Goal: Task Accomplishment & Management: Complete application form

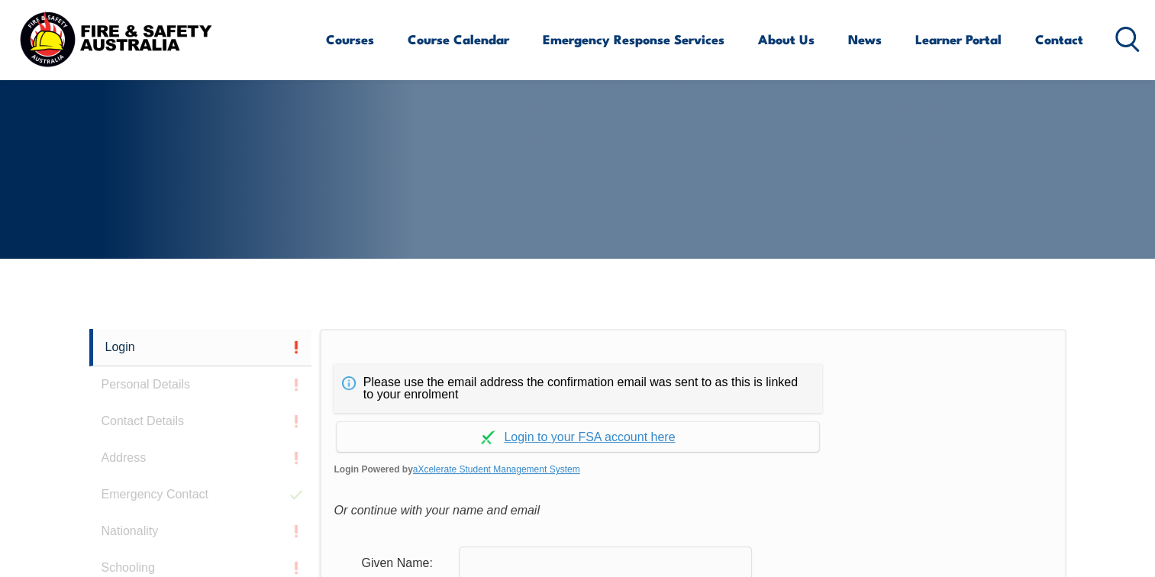
scroll to position [406, 0]
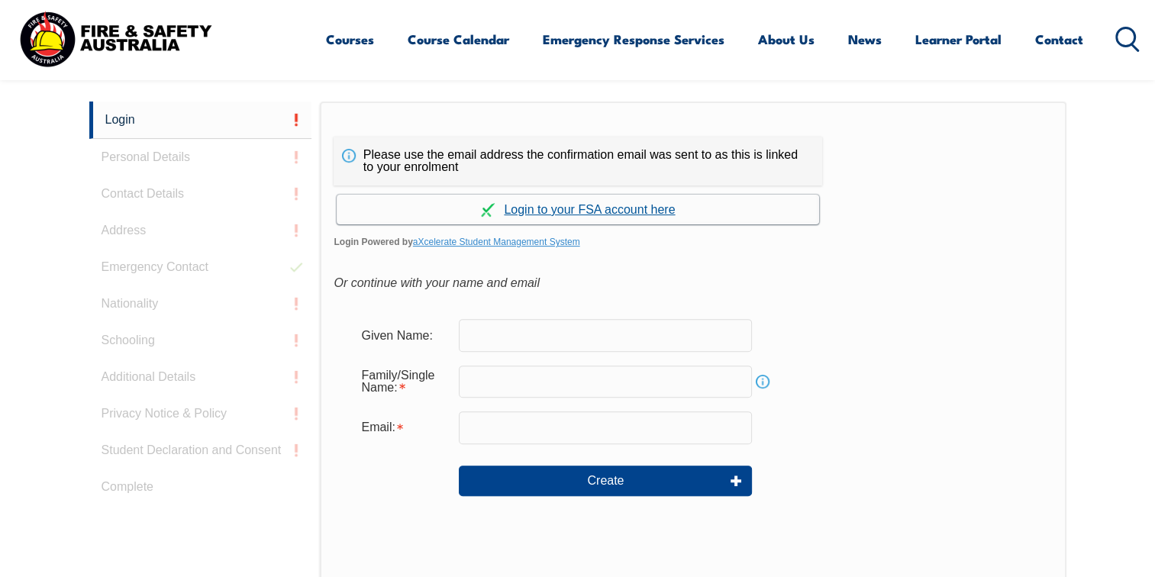
click at [599, 206] on link "Continue with aXcelerate" at bounding box center [578, 210] width 482 height 30
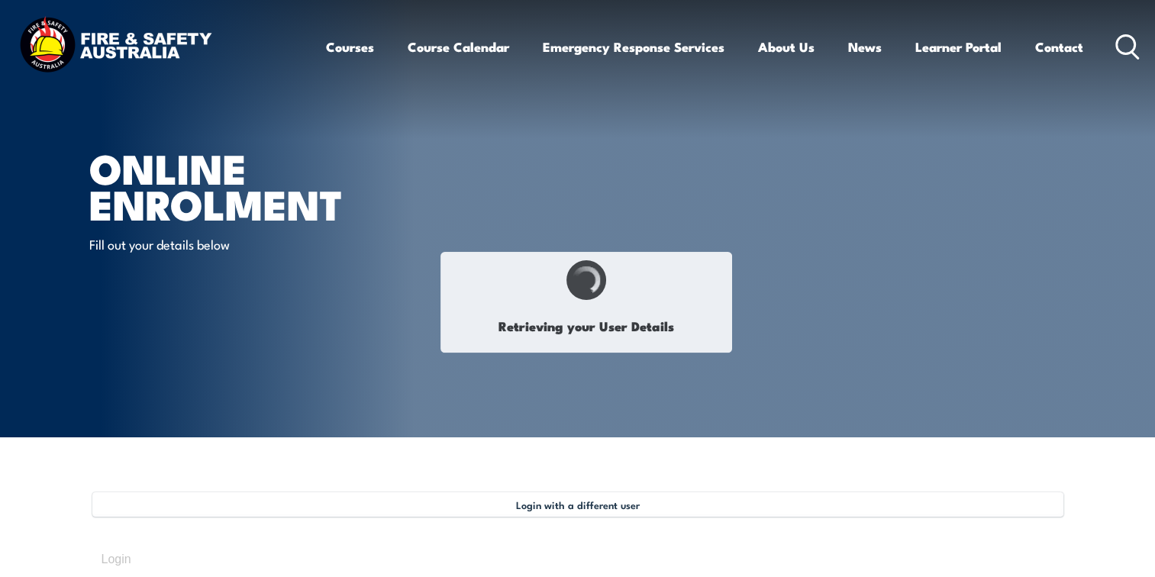
select select "Ms"
type input "[PERSON_NAME]"
type input "[DATE]"
type input "T5W3Q7SA5Z"
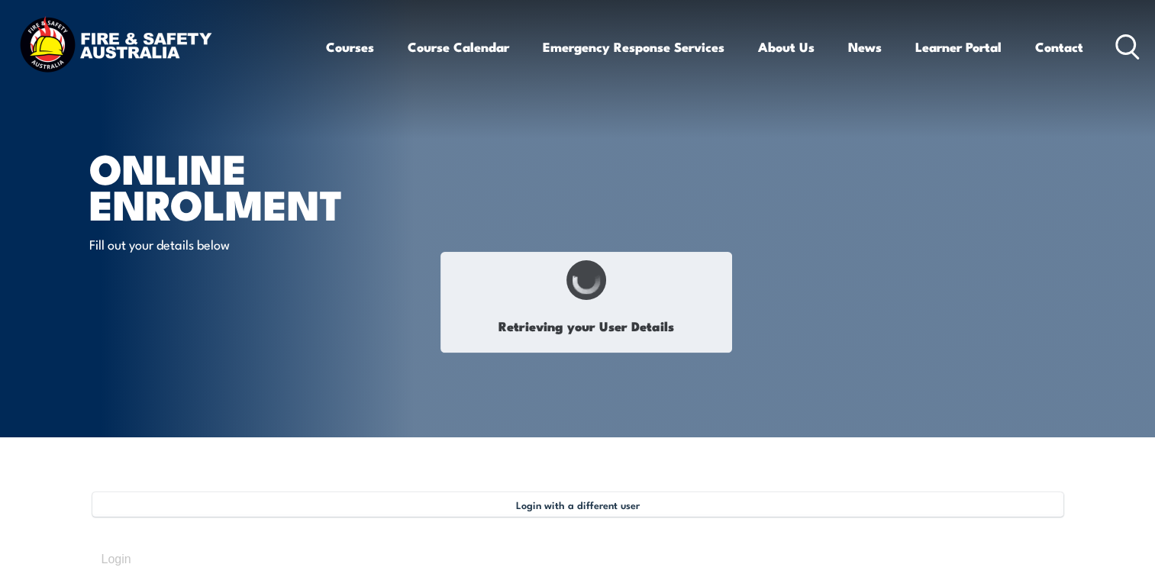
select select "F"
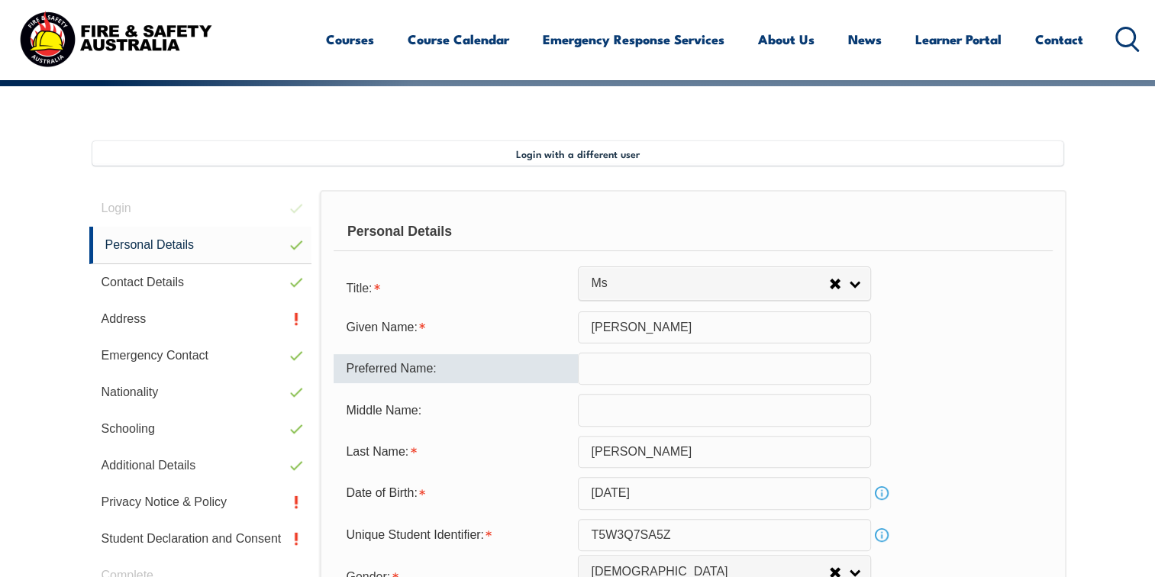
scroll to position [415, 0]
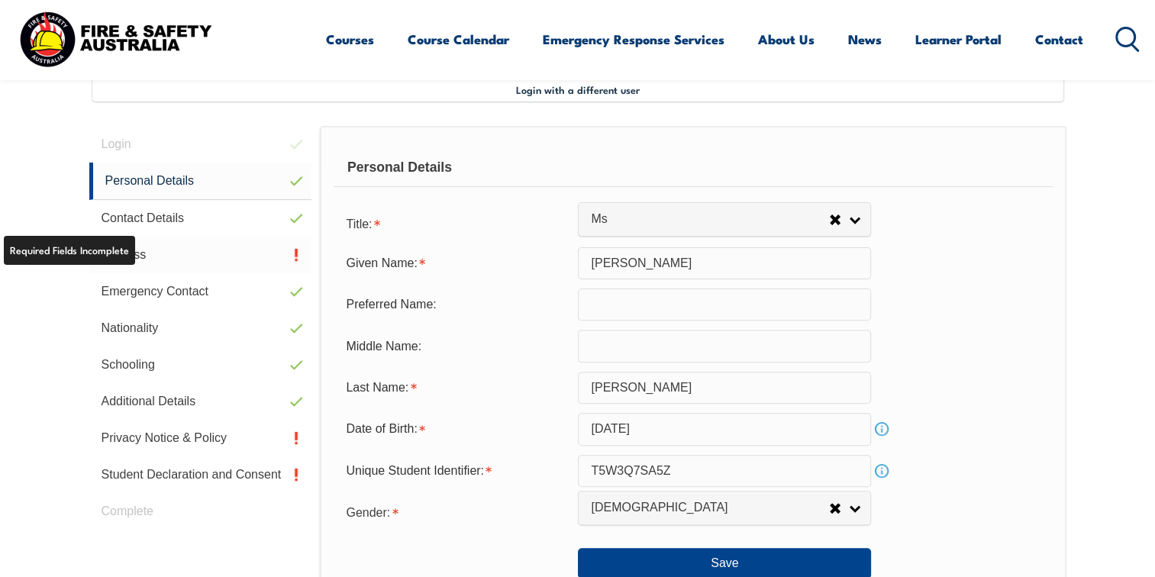
click at [122, 248] on link "Address" at bounding box center [200, 255] width 223 height 37
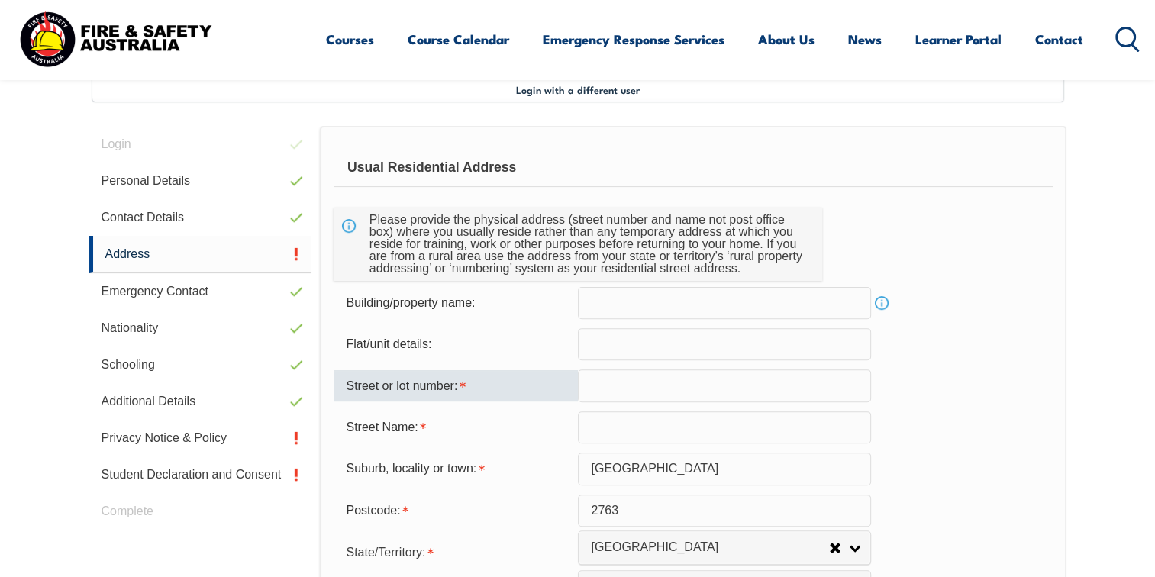
click at [653, 382] on input "text" at bounding box center [724, 385] width 293 height 32
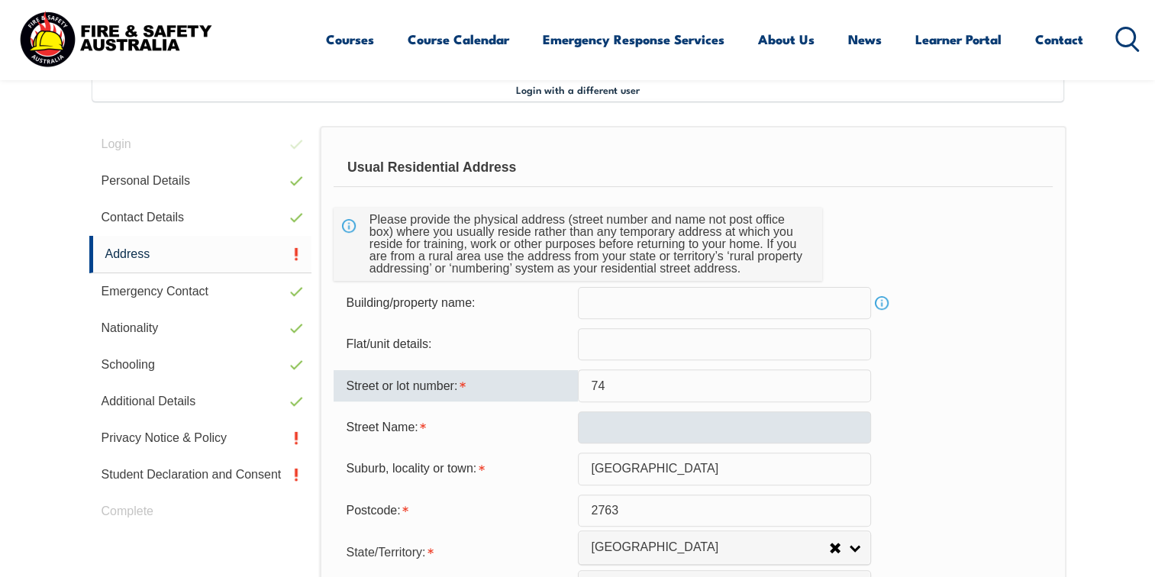
type input "74"
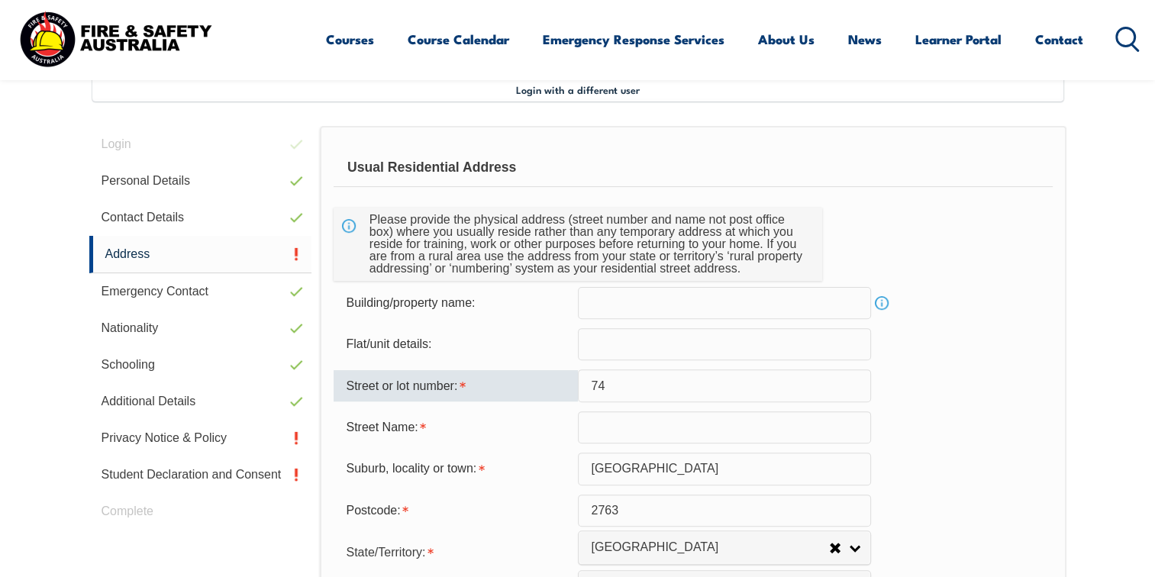
click at [663, 428] on input "text" at bounding box center [724, 427] width 293 height 32
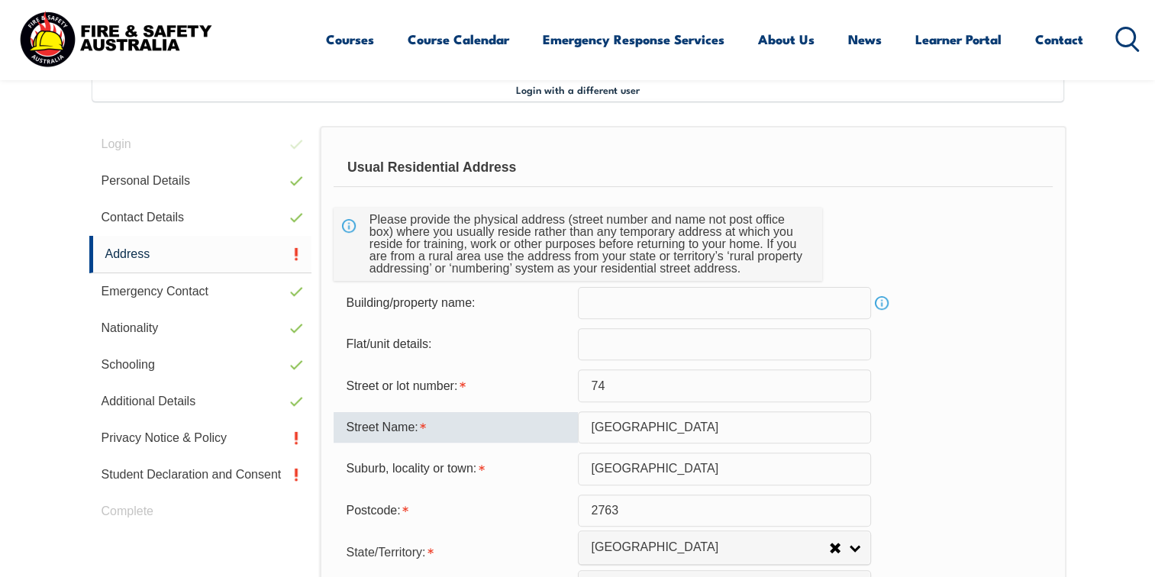
type input "[GEOGRAPHIC_DATA]"
click at [901, 418] on div "Street Name: [GEOGRAPHIC_DATA]" at bounding box center [693, 427] width 718 height 32
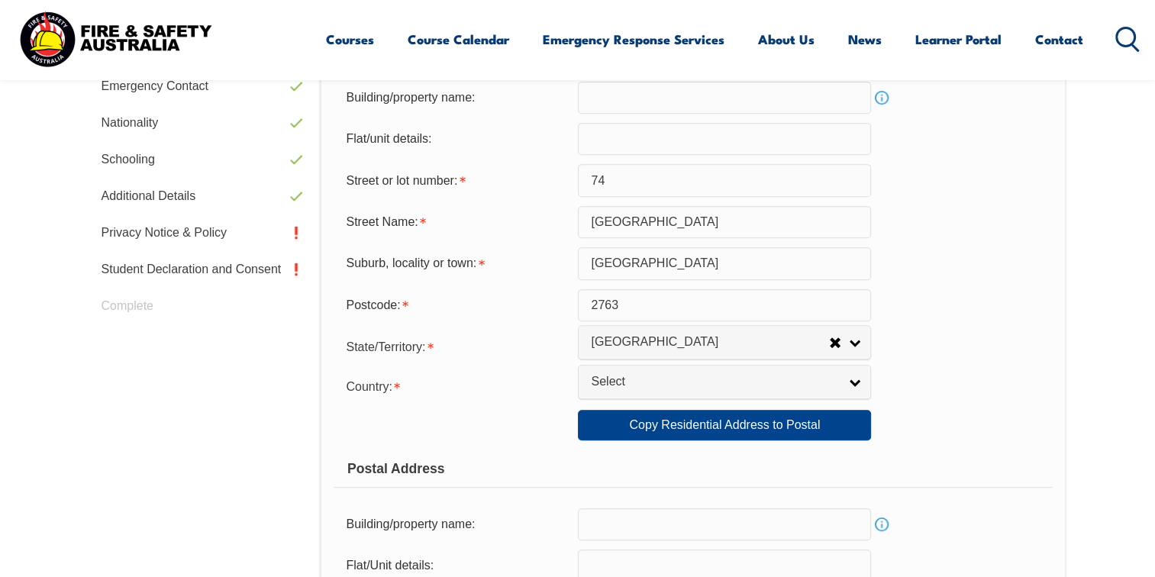
scroll to position [797, 0]
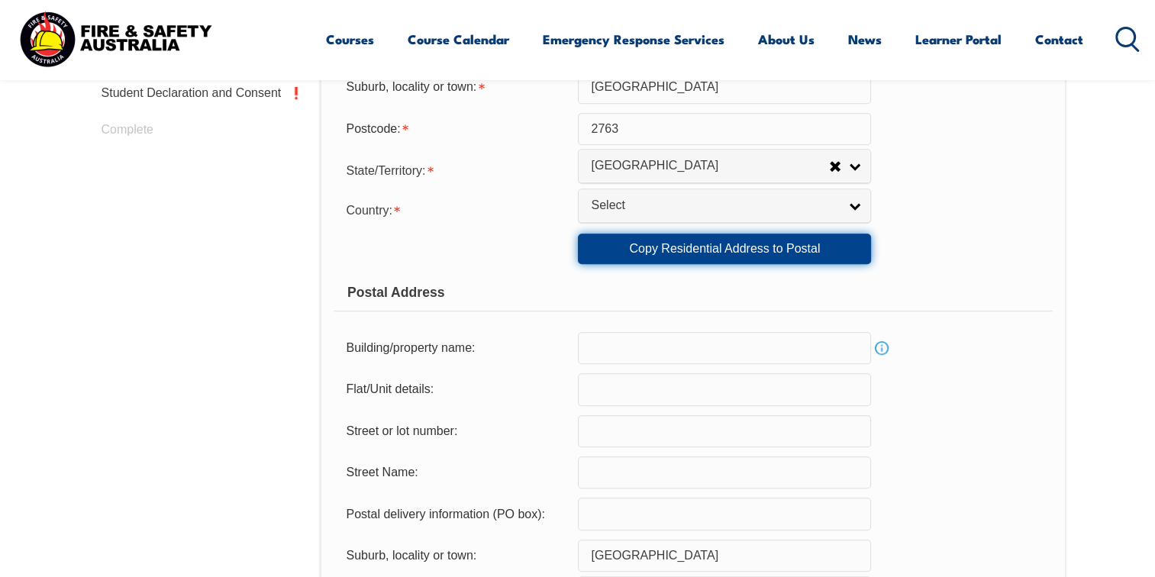
click at [671, 244] on link "Copy Residential Address to Postal" at bounding box center [724, 249] width 293 height 31
type input "74"
type input "[GEOGRAPHIC_DATA]"
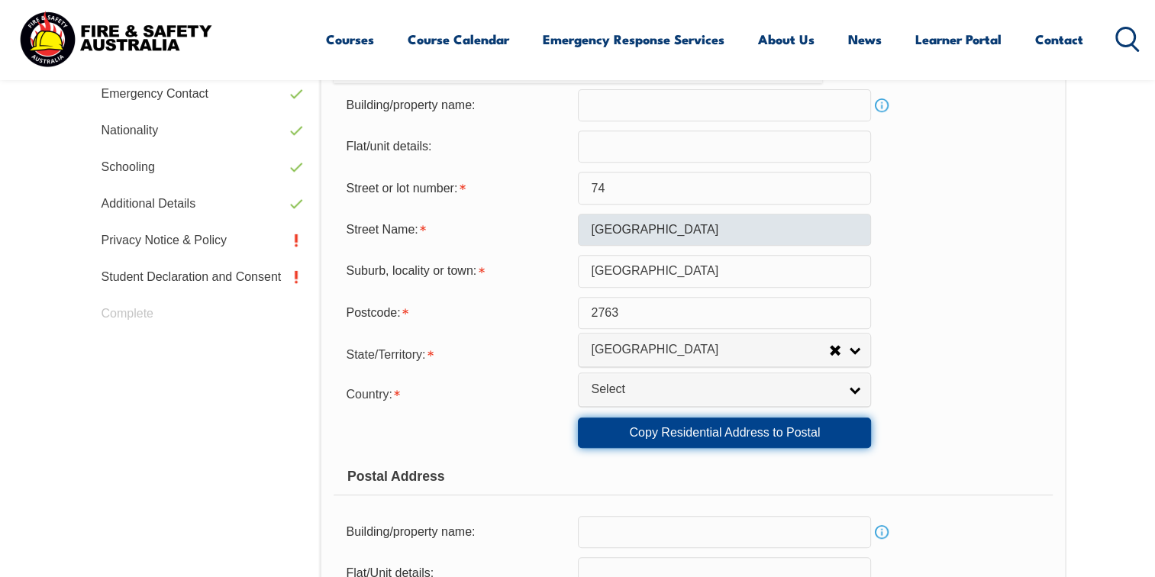
scroll to position [568, 0]
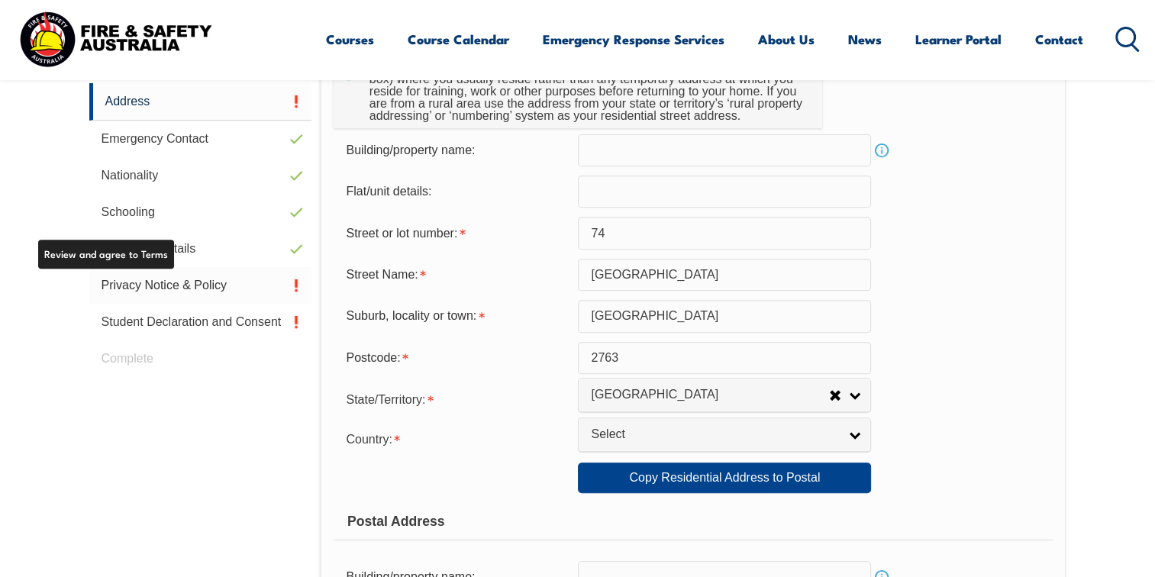
click at [190, 288] on link "Privacy Notice & Policy" at bounding box center [200, 285] width 223 height 37
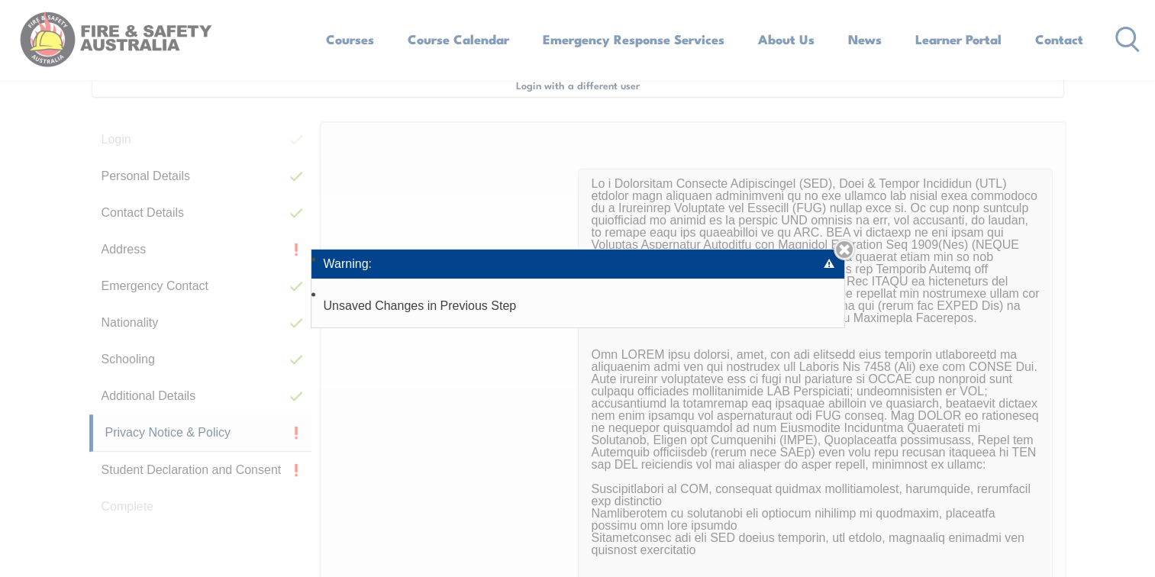
scroll to position [415, 0]
click at [140, 247] on div "Warning: Unsaved Changes in Previous Step Close" at bounding box center [577, 288] width 1155 height 577
click at [847, 250] on link "Close" at bounding box center [844, 249] width 21 height 21
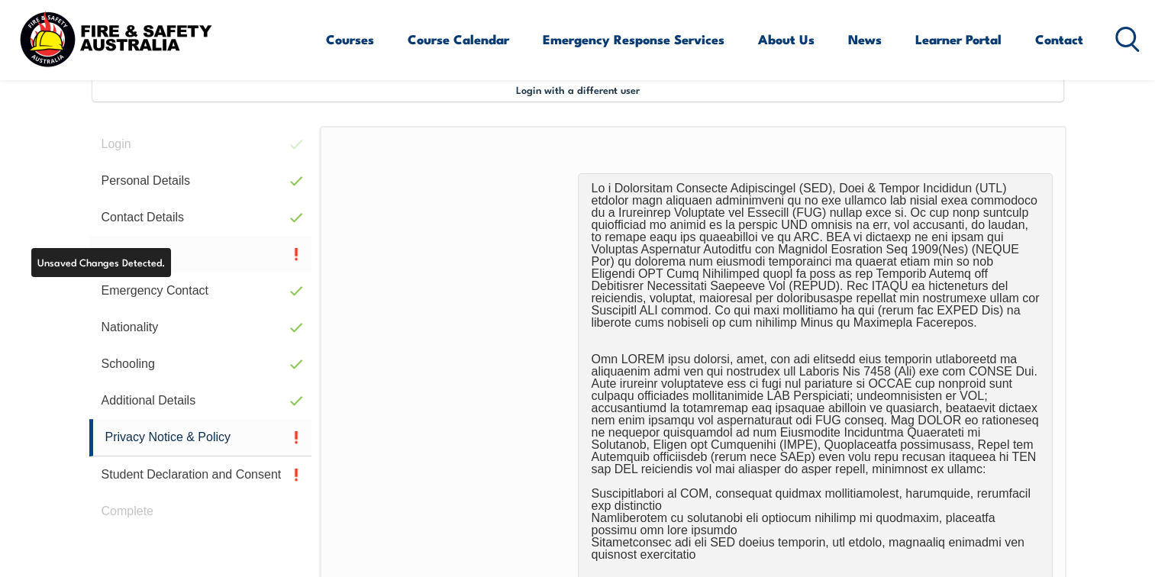
click at [226, 250] on link "Address" at bounding box center [200, 254] width 223 height 37
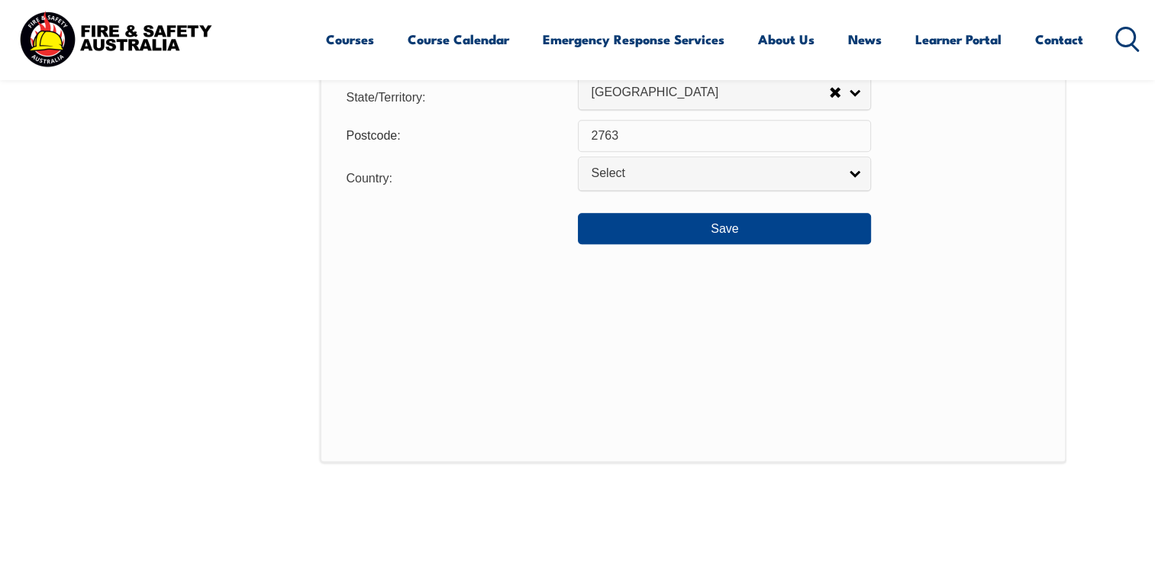
scroll to position [1331, 0]
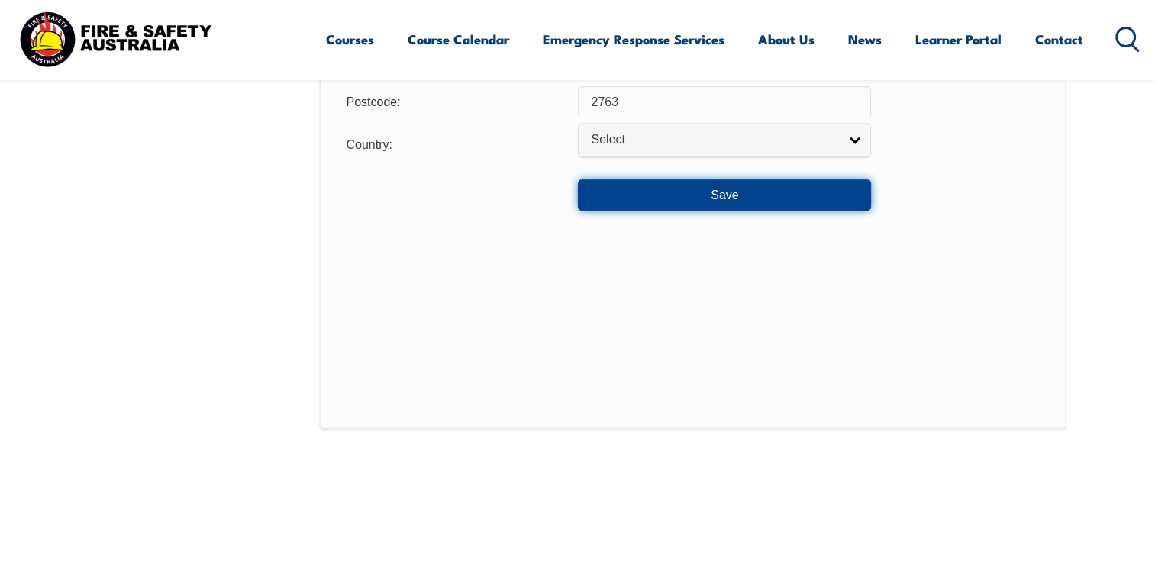
click at [608, 200] on button "Save" at bounding box center [724, 194] width 293 height 31
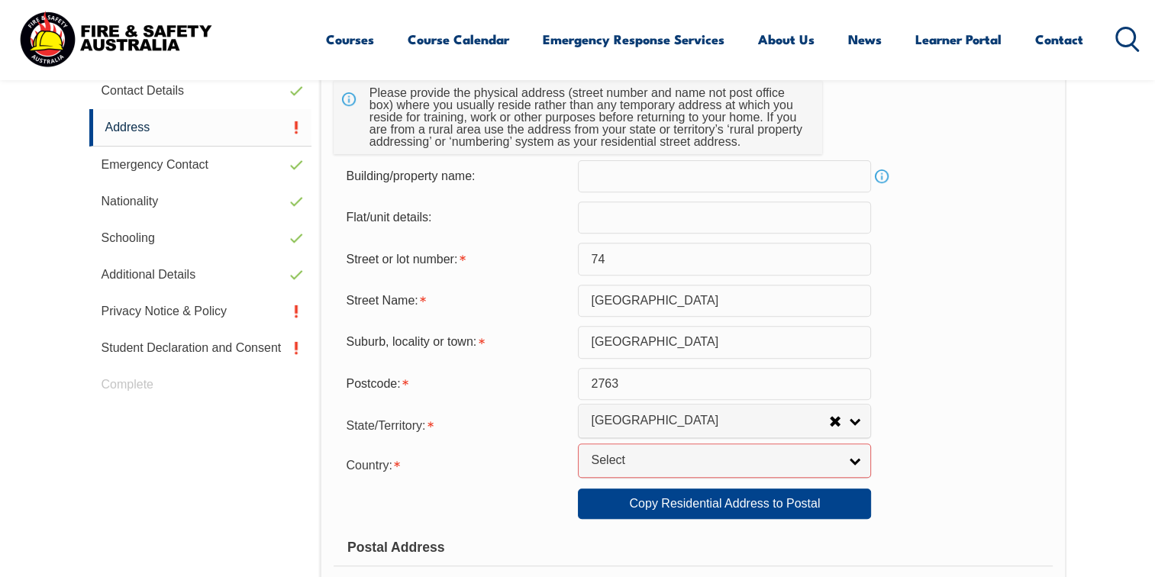
scroll to position [526, 0]
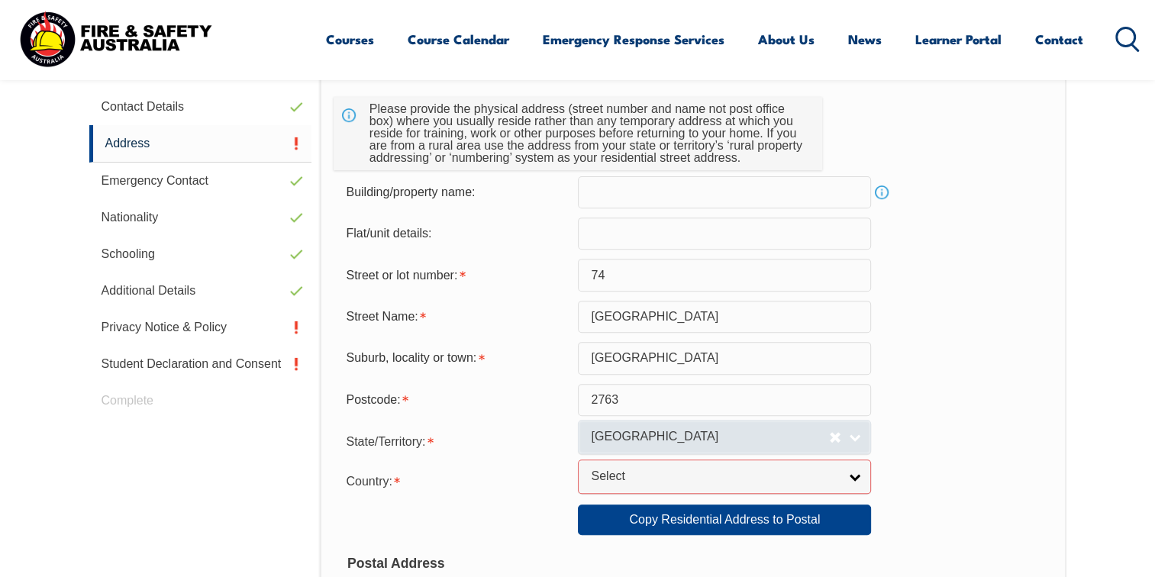
click at [857, 437] on link "[GEOGRAPHIC_DATA]" at bounding box center [724, 437] width 293 height 34
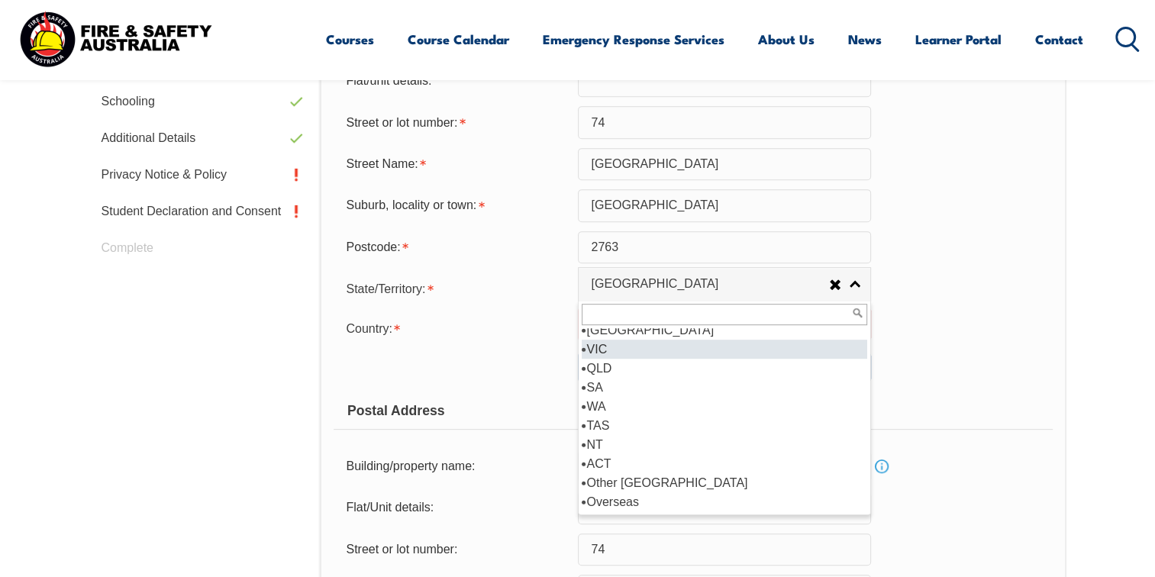
scroll to position [0, 0]
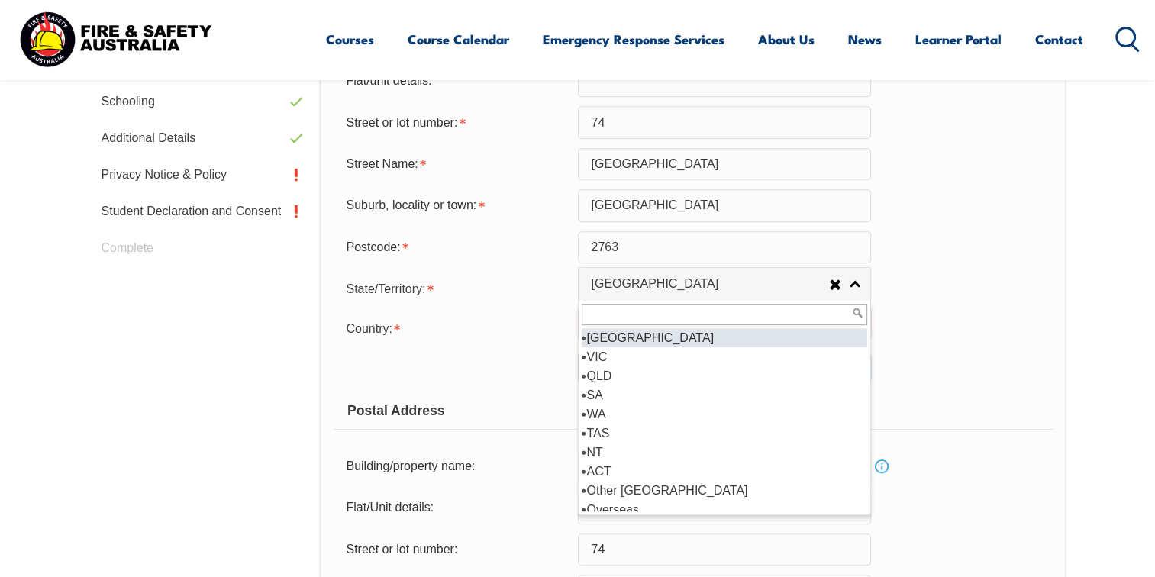
click at [744, 334] on li "[GEOGRAPHIC_DATA]" at bounding box center [725, 337] width 286 height 19
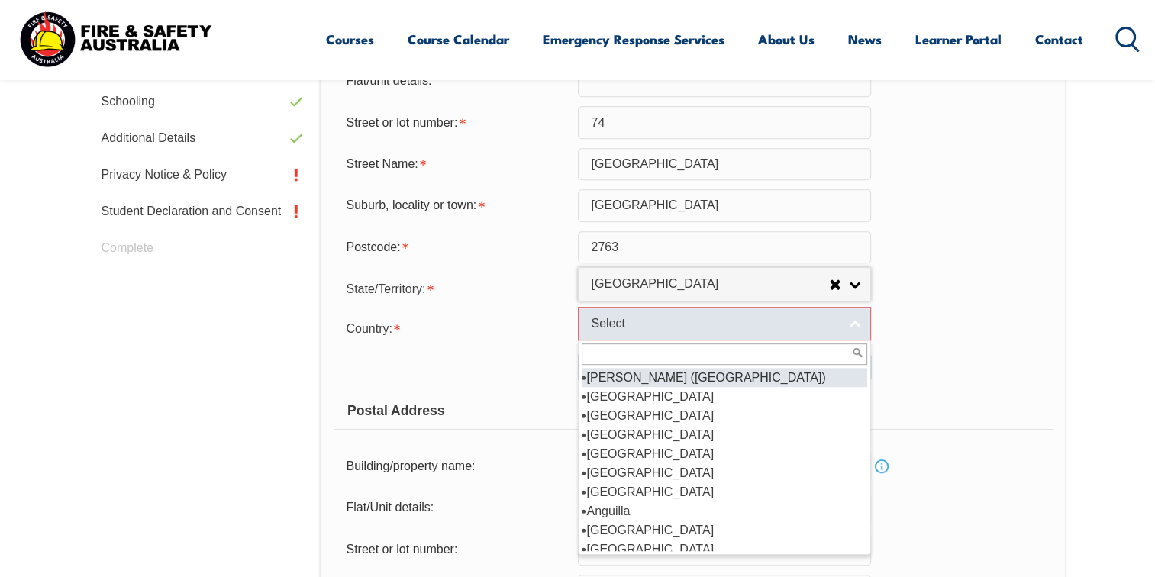
click at [857, 318] on link "Select" at bounding box center [724, 324] width 293 height 34
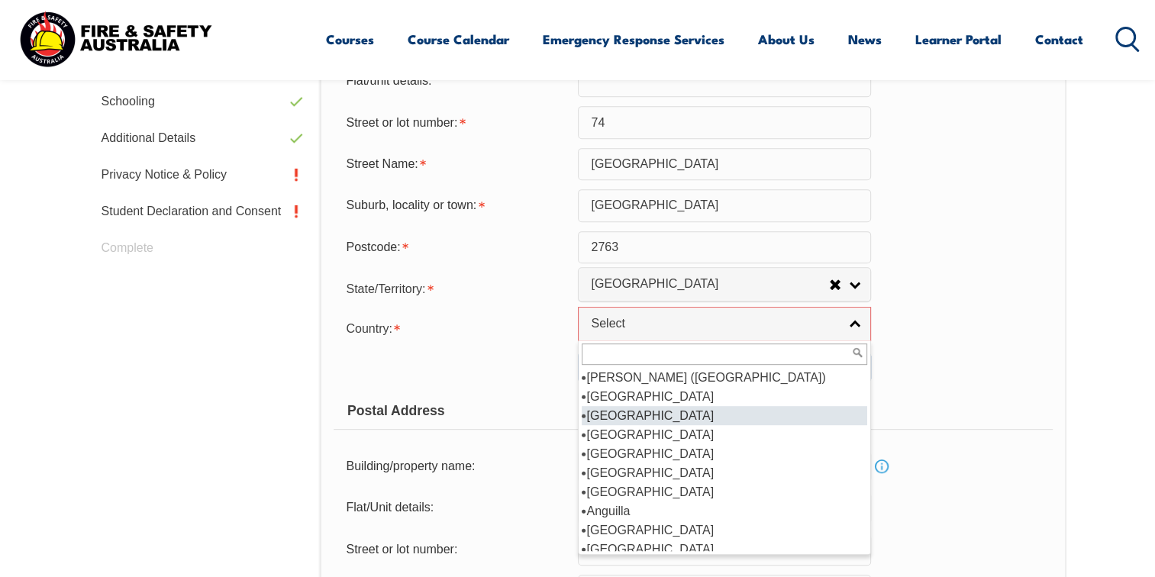
scroll to position [153, 0]
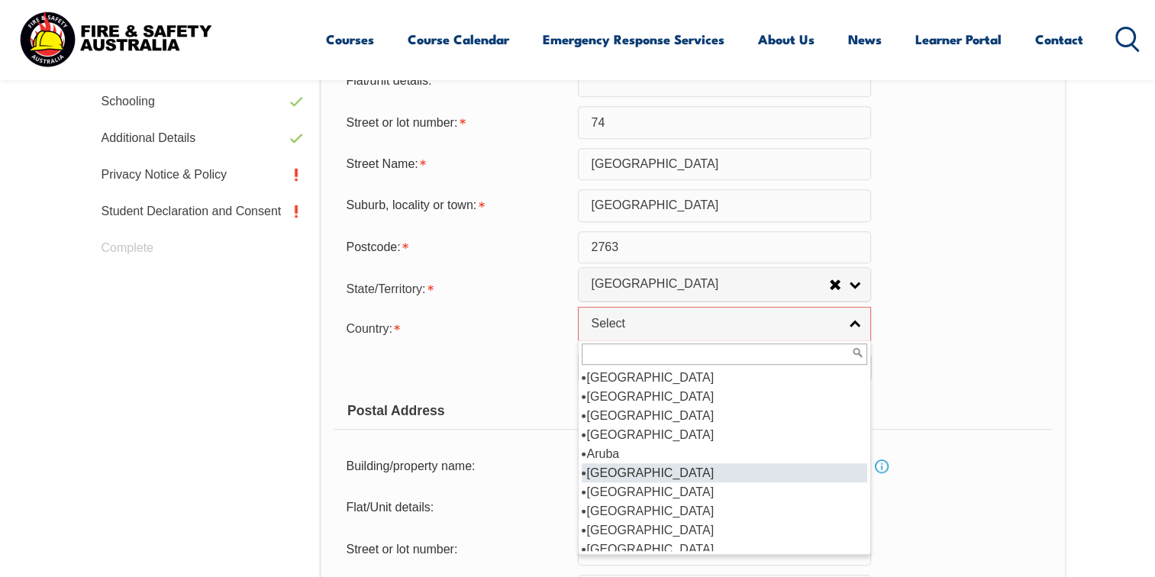
click at [667, 470] on li "[GEOGRAPHIC_DATA]" at bounding box center [725, 472] width 286 height 19
select select "1101"
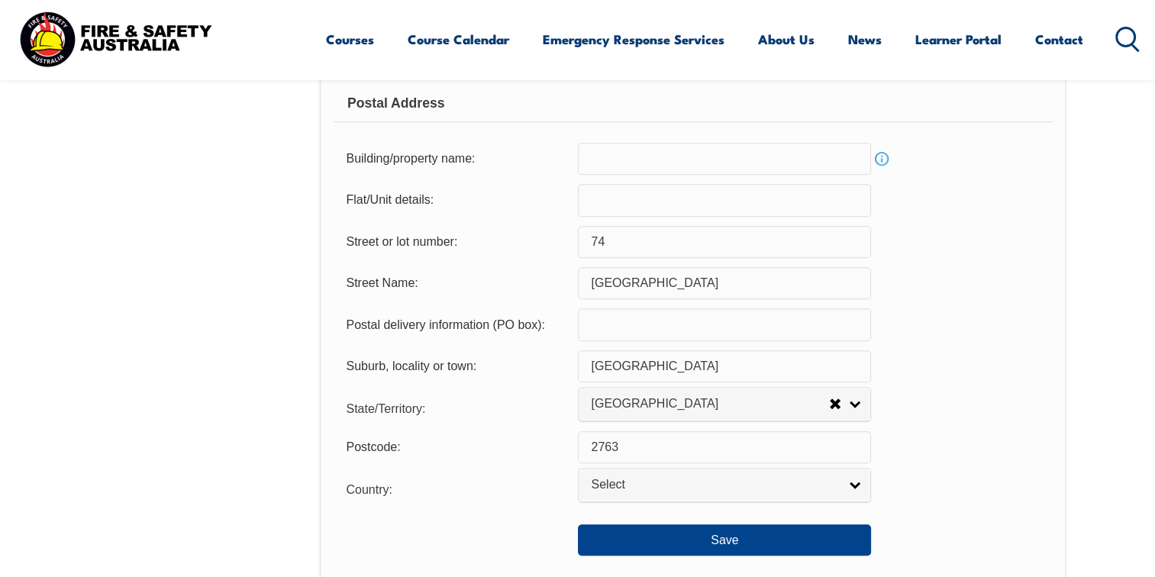
scroll to position [1060, 0]
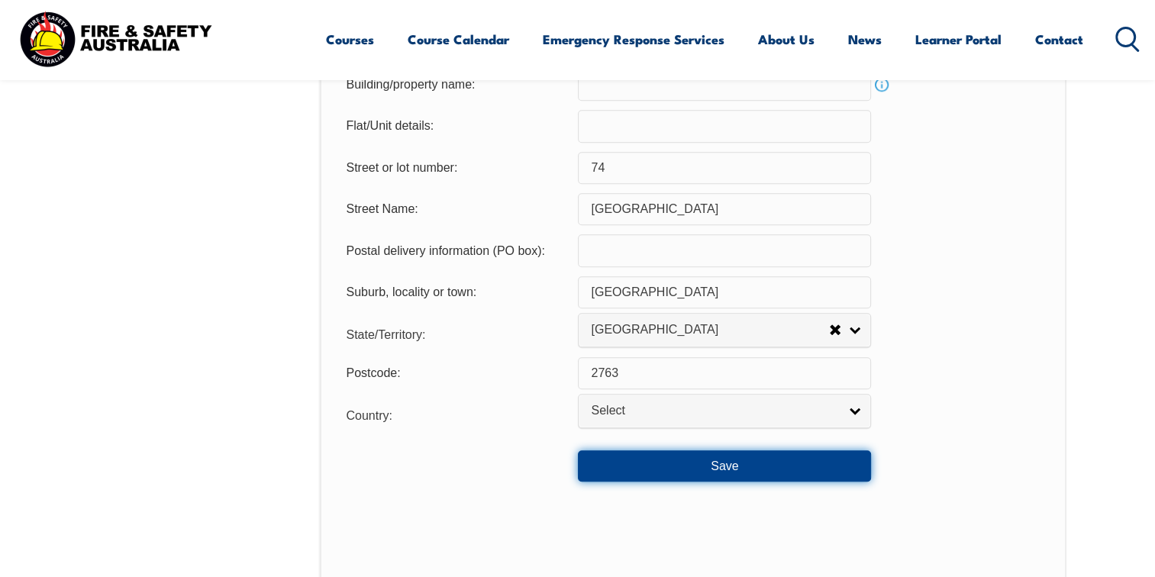
click at [765, 470] on button "Save" at bounding box center [724, 465] width 293 height 31
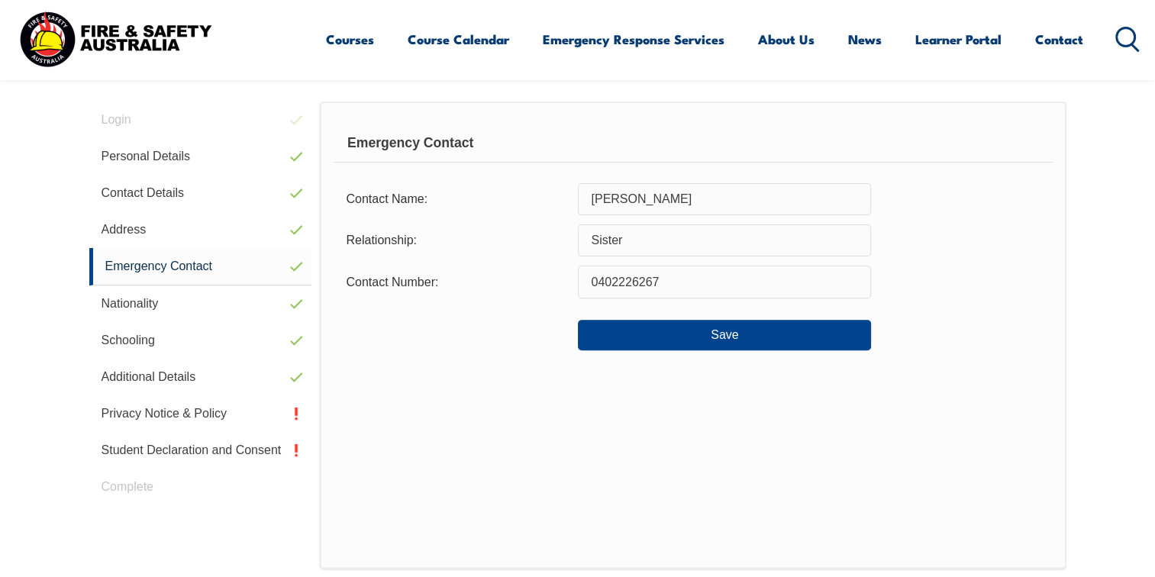
scroll to position [415, 0]
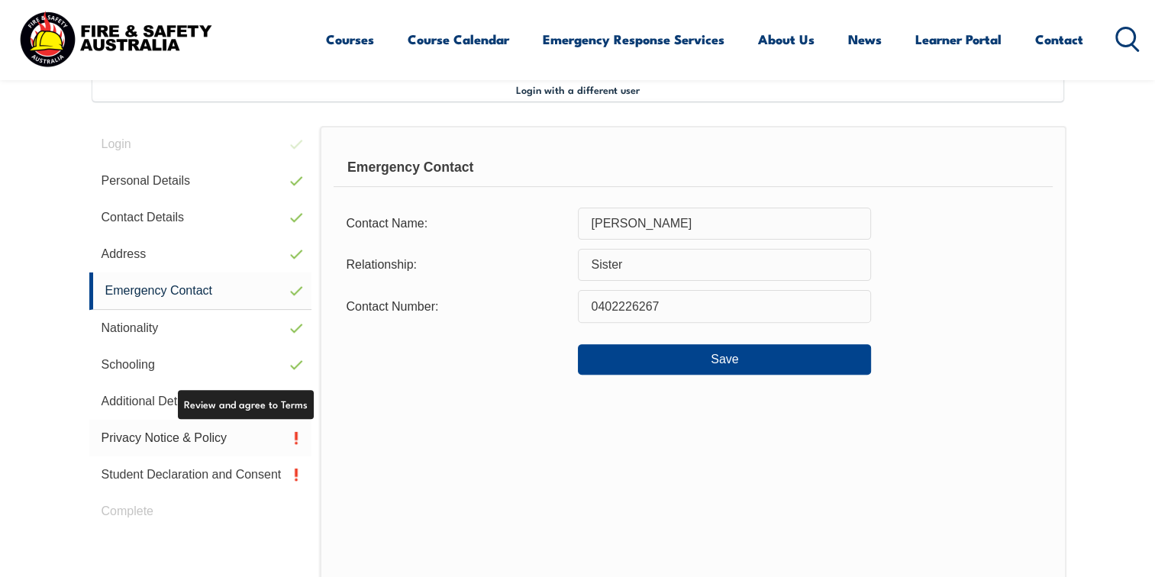
click at [153, 434] on link "Privacy Notice & Policy" at bounding box center [200, 438] width 223 height 37
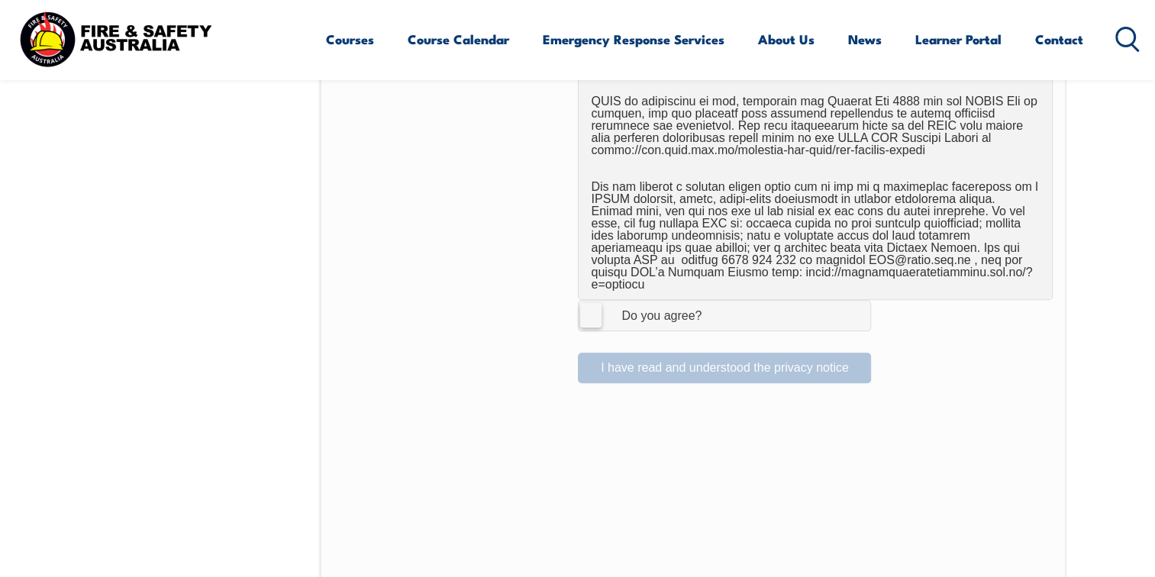
scroll to position [1026, 0]
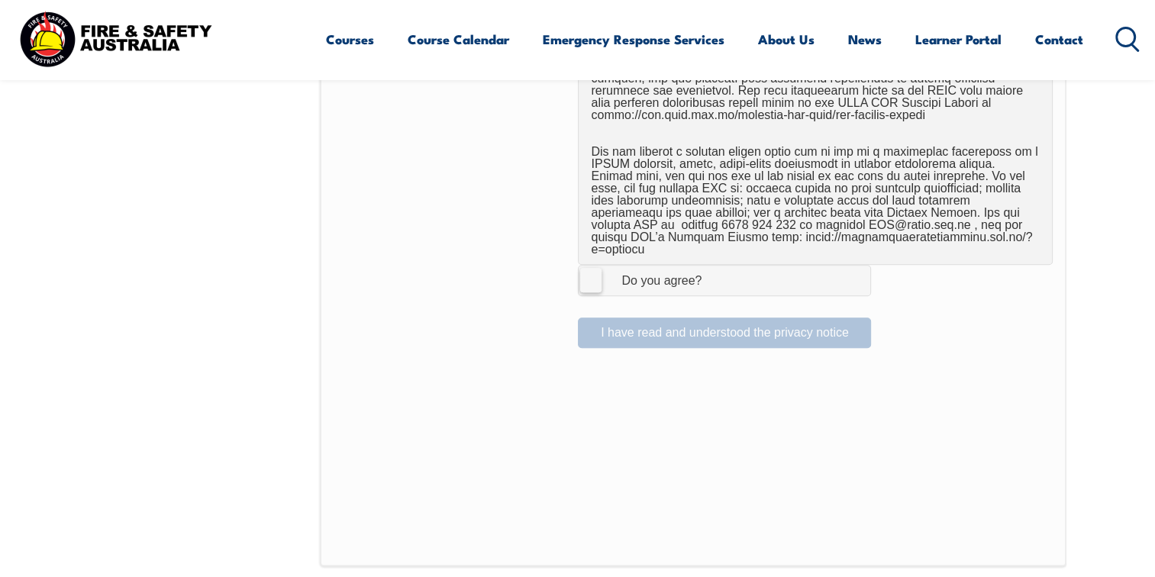
click at [587, 265] on label "I Agree Do you agree?" at bounding box center [724, 280] width 293 height 31
click at [714, 266] on input "I Agree Do you agree?" at bounding box center [727, 280] width 26 height 29
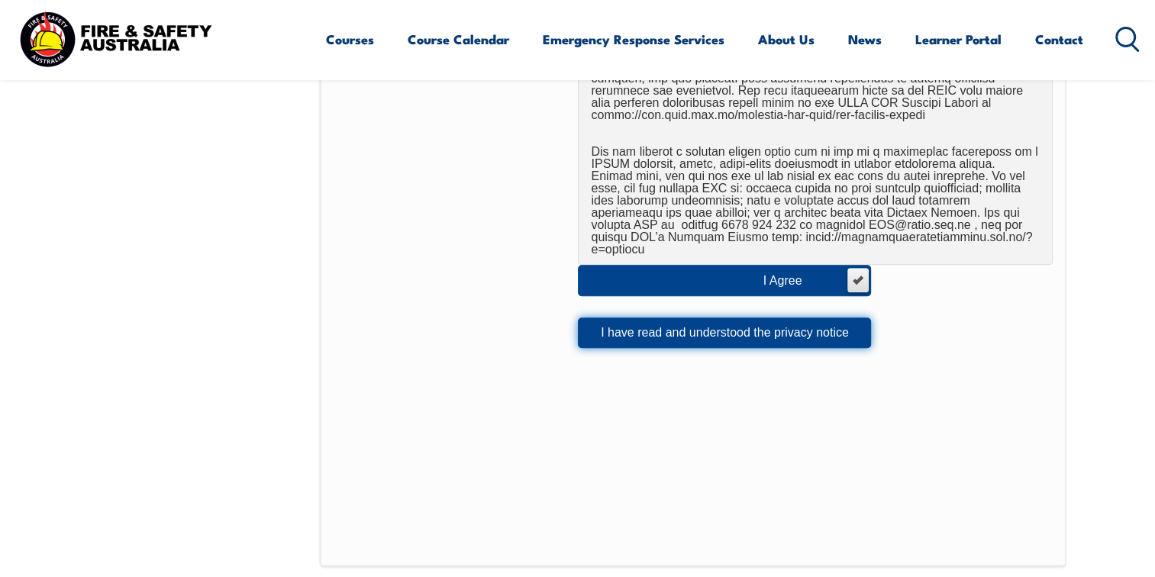
click at [657, 318] on button "I have read and understood the privacy notice" at bounding box center [724, 333] width 293 height 31
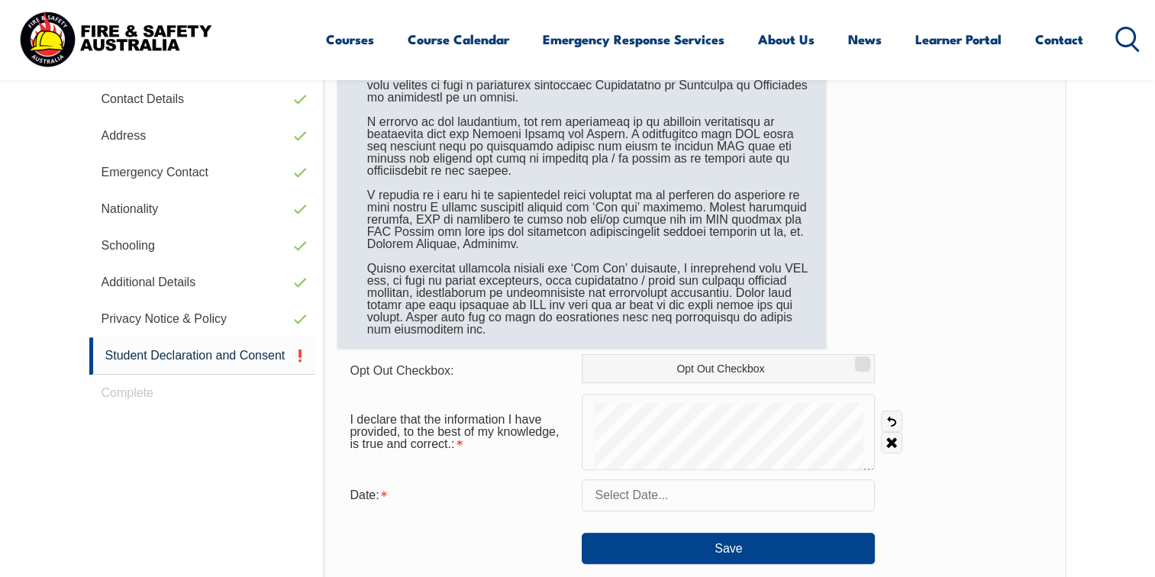
scroll to position [568, 0]
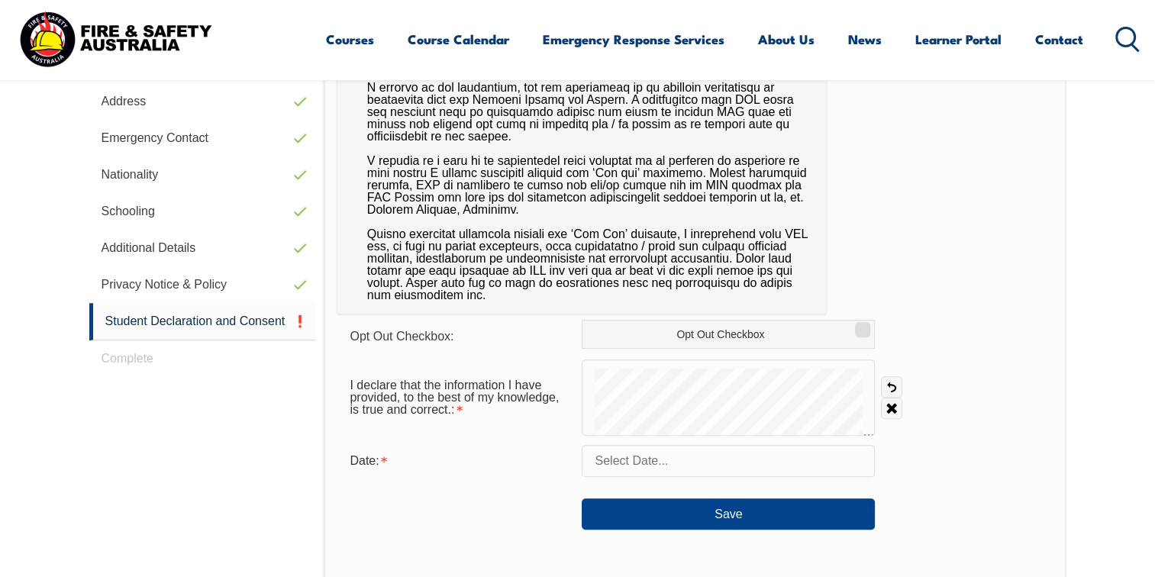
click at [757, 458] on input "text" at bounding box center [728, 461] width 293 height 32
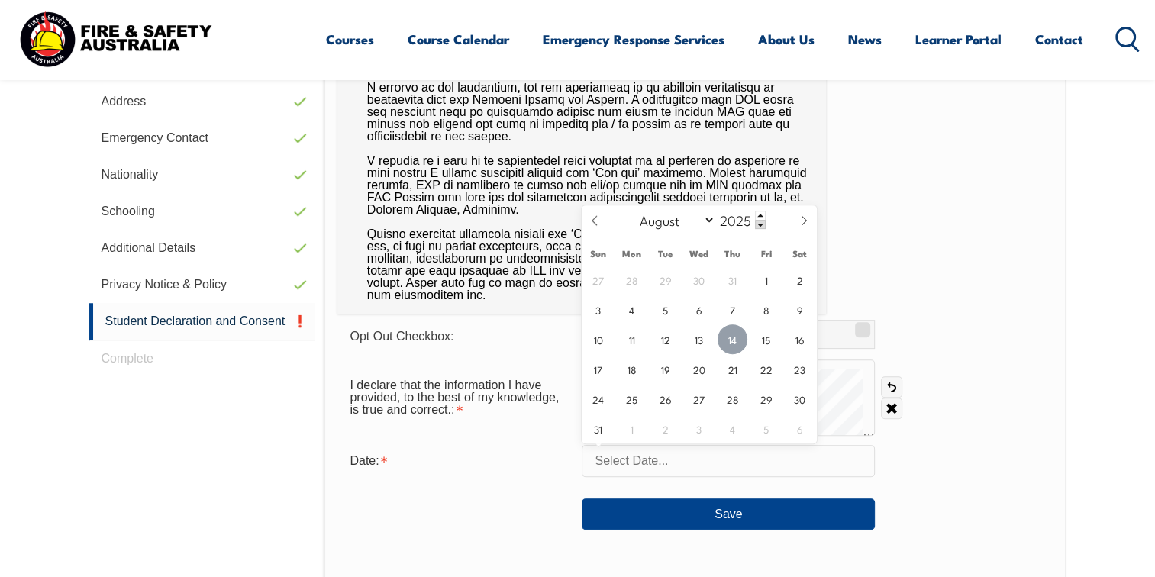
click at [734, 331] on span "14" at bounding box center [733, 339] width 30 height 30
type input "[DATE]"
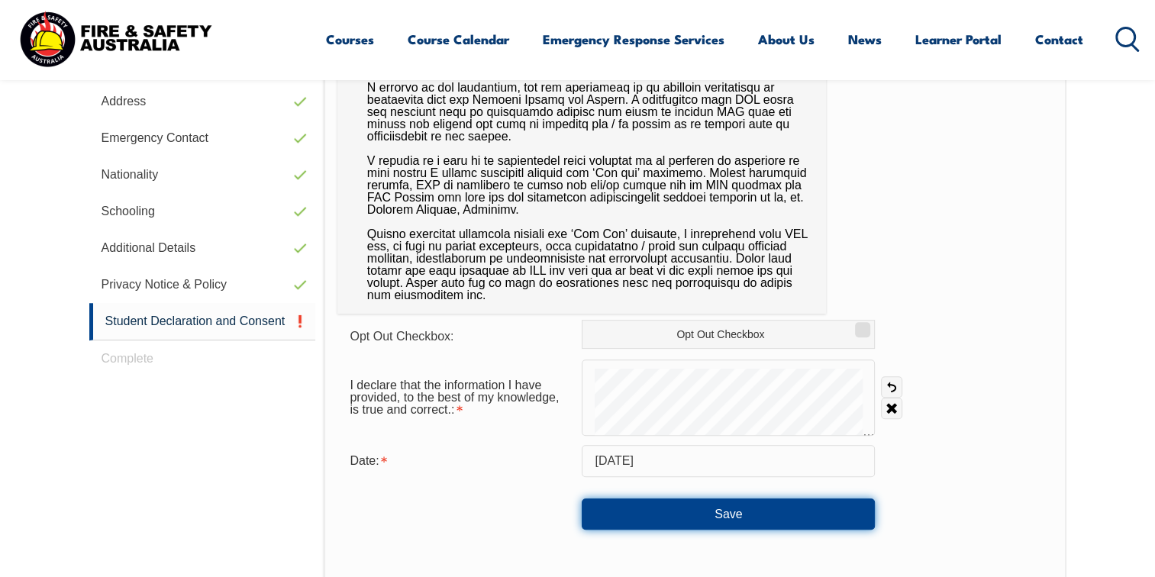
click at [695, 505] on button "Save" at bounding box center [728, 514] width 293 height 31
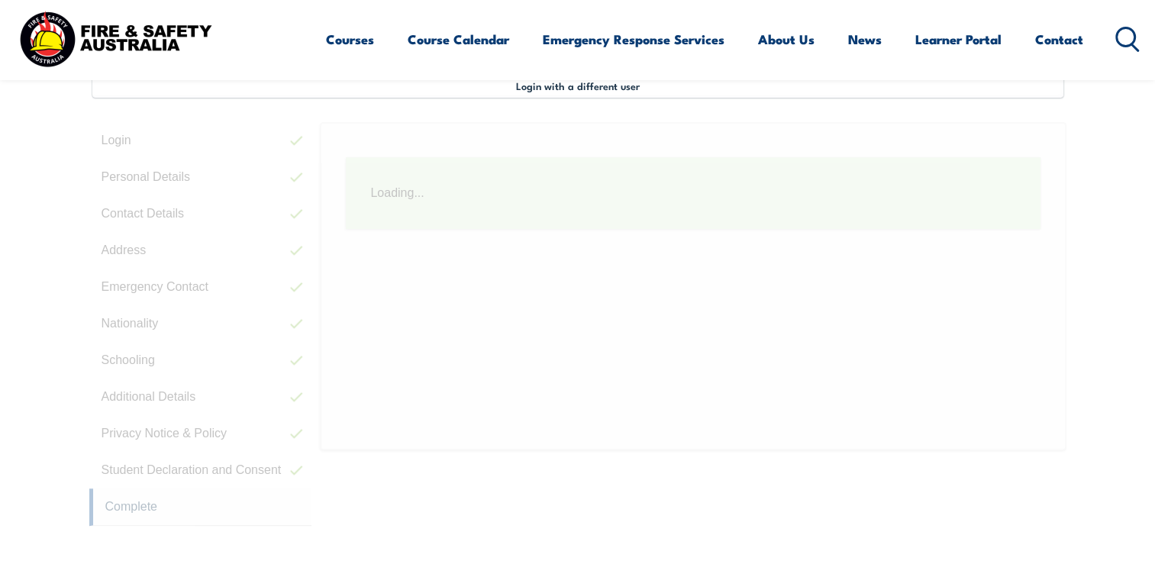
scroll to position [415, 0]
